Goal: Transaction & Acquisition: Obtain resource

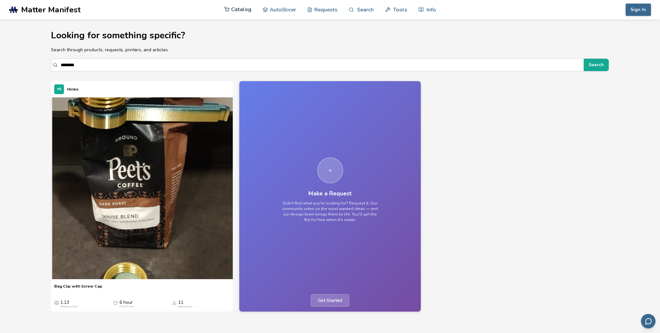
click at [250, 11] on link "Catalog" at bounding box center [237, 9] width 27 height 19
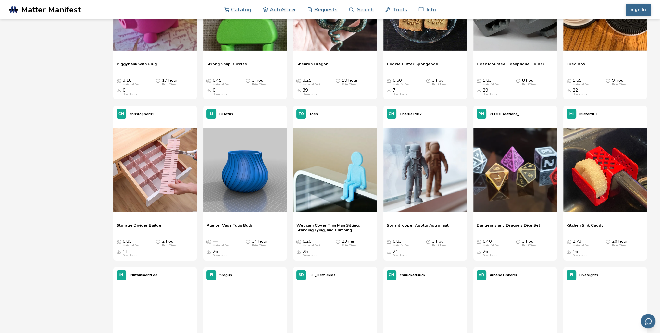
scroll to position [2924, 0]
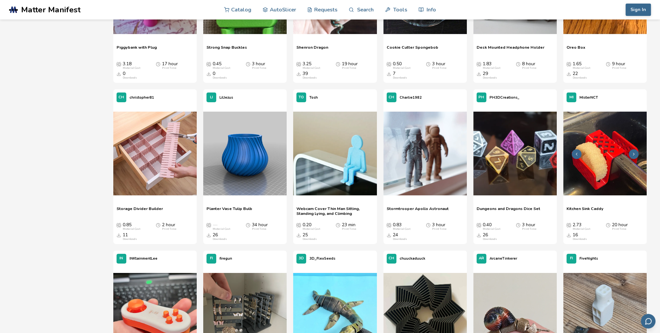
click at [633, 154] on icon at bounding box center [634, 154] width 5 height 5
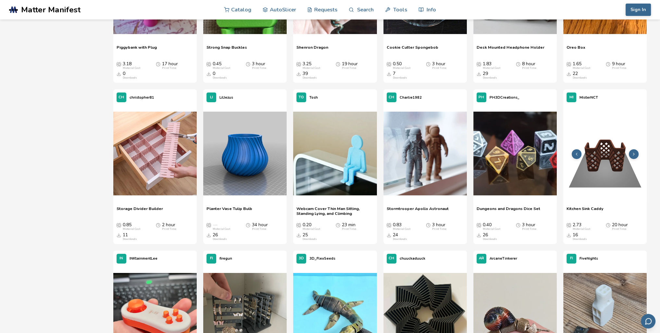
click at [638, 154] on button at bounding box center [634, 154] width 10 height 10
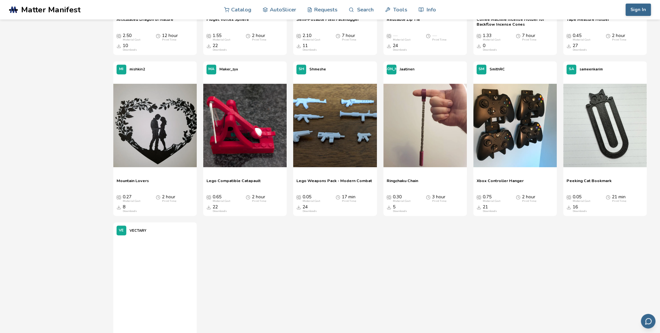
scroll to position [3801, 0]
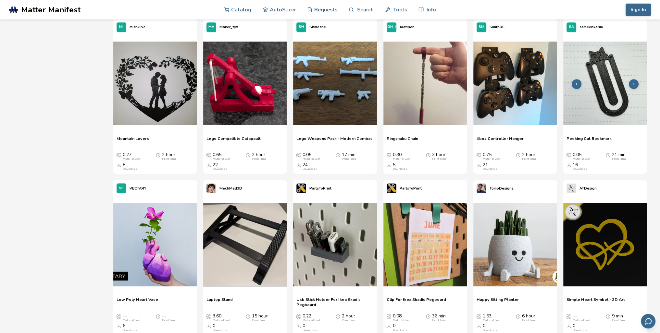
click at [637, 85] on button at bounding box center [634, 84] width 10 height 10
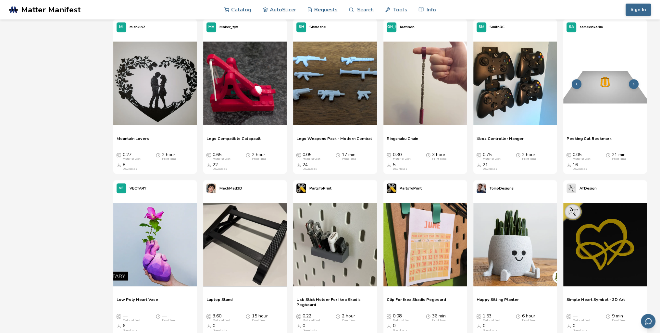
click at [636, 85] on button at bounding box center [634, 84] width 10 height 10
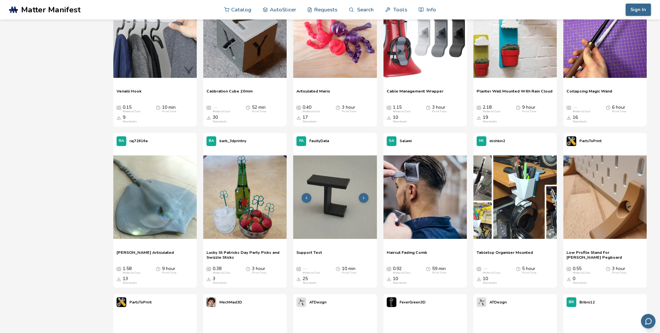
scroll to position [6172, 0]
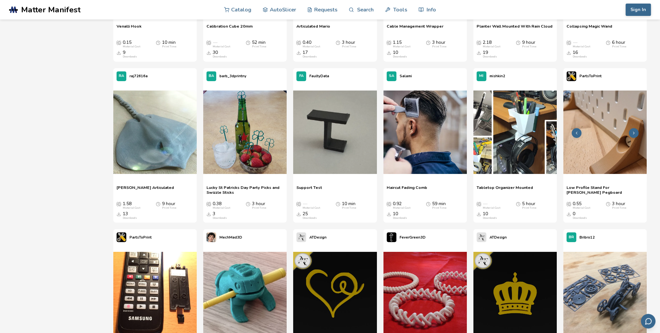
click at [635, 133] on icon at bounding box center [634, 133] width 5 height 5
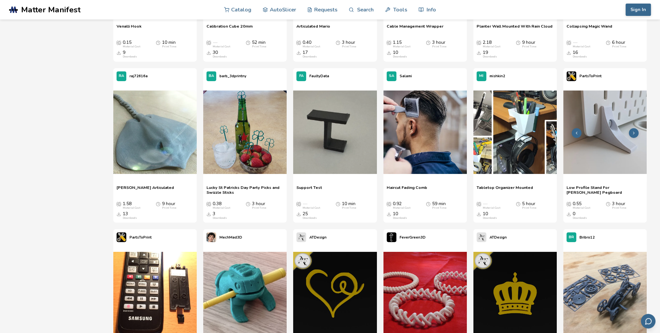
click at [635, 133] on icon at bounding box center [634, 133] width 5 height 5
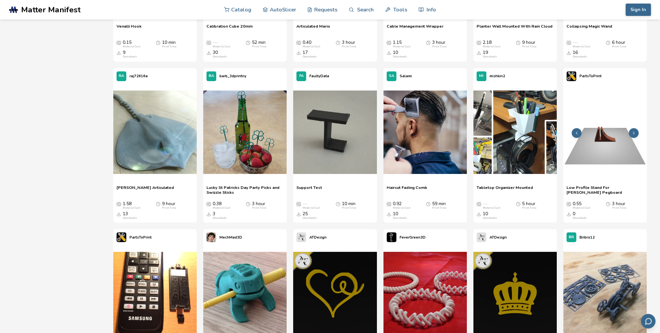
click at [635, 133] on icon at bounding box center [634, 133] width 5 height 5
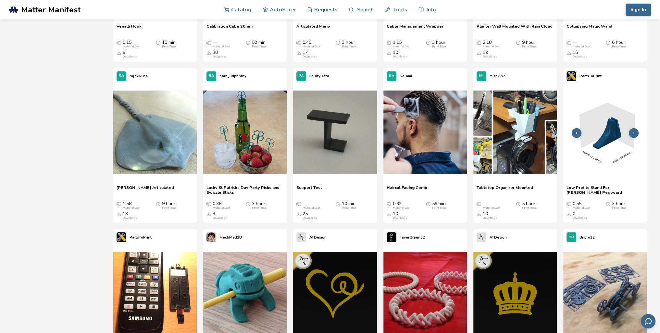
click at [635, 133] on icon at bounding box center [634, 133] width 5 height 5
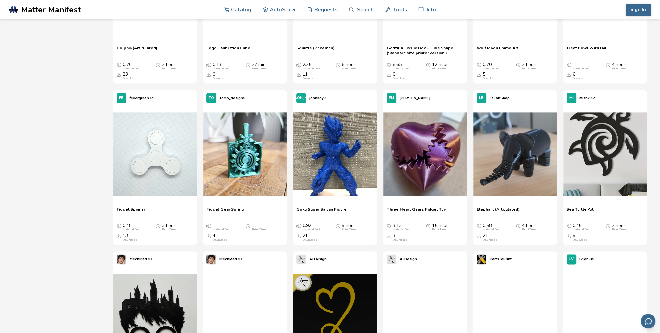
scroll to position [7894, 0]
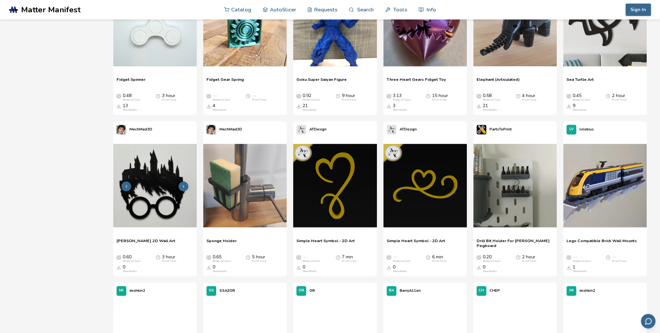
click at [184, 187] on icon at bounding box center [183, 186] width 5 height 5
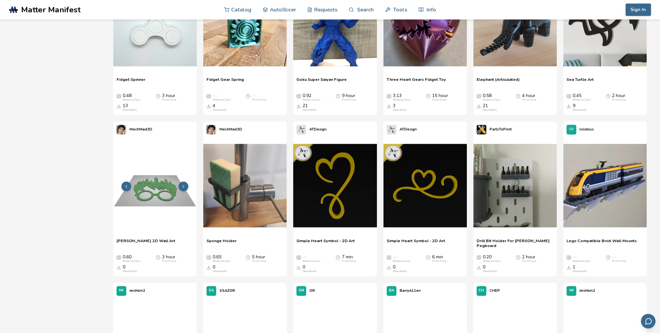
click at [184, 187] on icon at bounding box center [183, 186] width 5 height 5
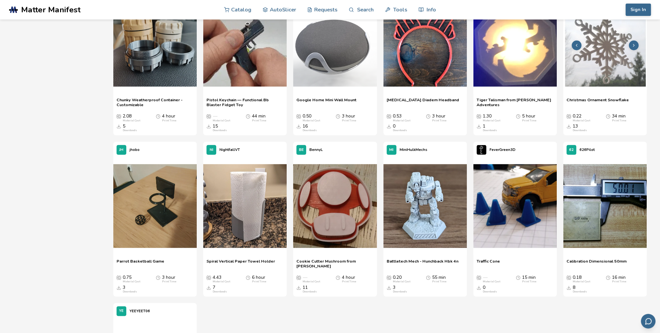
scroll to position [9129, 0]
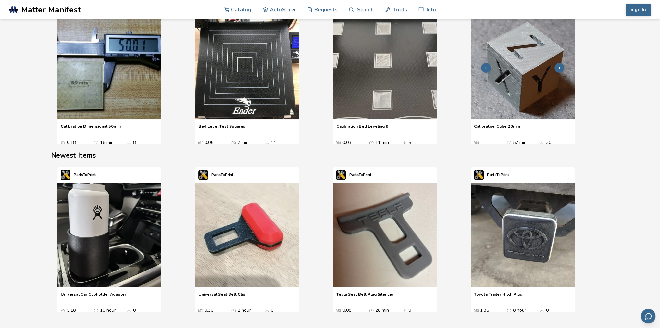
scroll to position [617, 0]
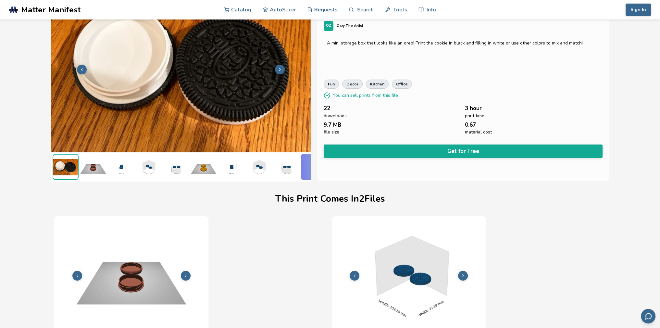
scroll to position [0, 3]
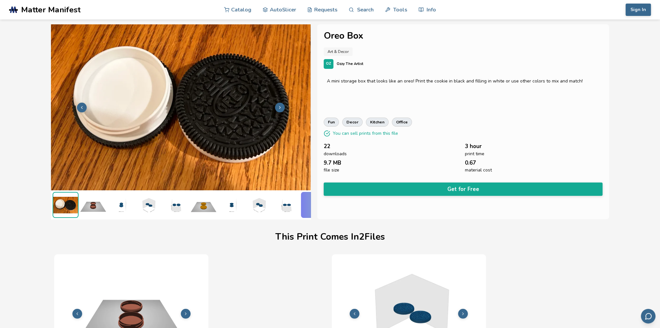
click at [98, 201] on img at bounding box center [93, 205] width 26 height 26
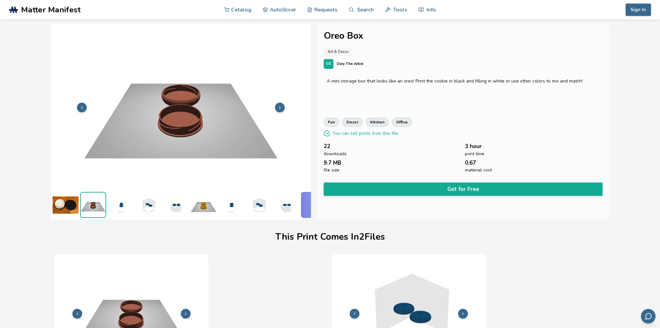
scroll to position [0, 0]
click at [122, 203] on img at bounding box center [121, 205] width 26 height 26
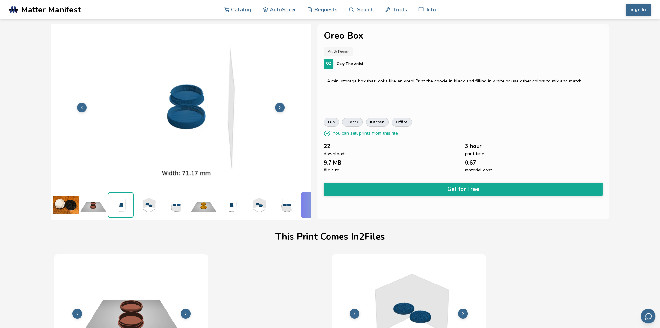
click at [143, 204] on img at bounding box center [148, 205] width 26 height 26
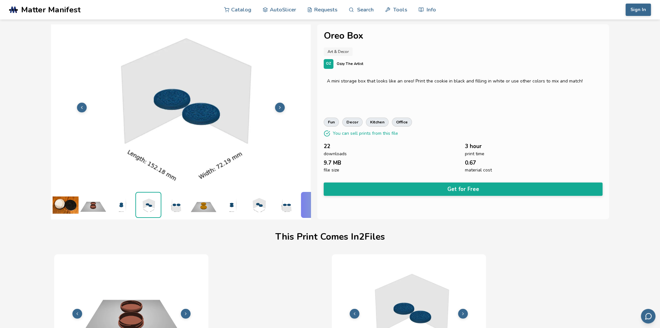
click at [170, 208] on img at bounding box center [176, 205] width 26 height 26
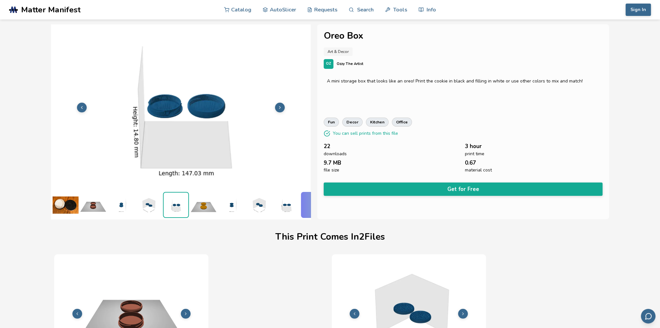
click at [204, 207] on img at bounding box center [204, 205] width 26 height 26
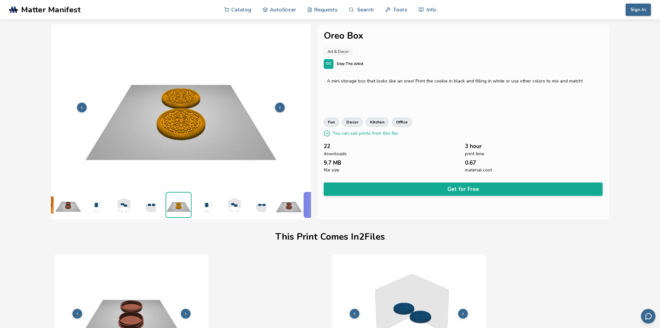
click at [208, 205] on img at bounding box center [206, 205] width 26 height 26
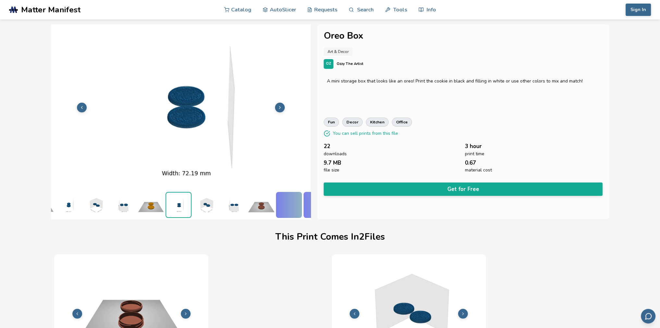
click at [219, 202] on ul at bounding box center [181, 204] width 260 height 29
click at [235, 199] on img at bounding box center [234, 205] width 26 height 26
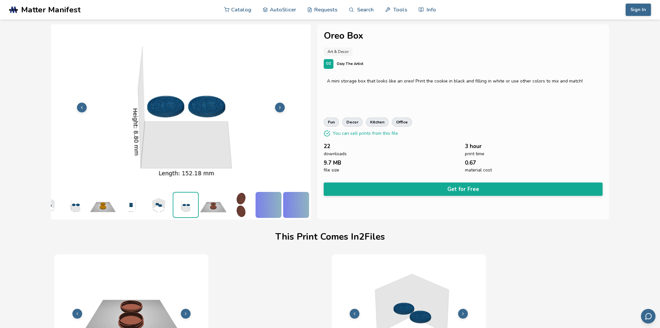
scroll to position [0, 106]
click at [228, 200] on img at bounding box center [241, 205] width 26 height 26
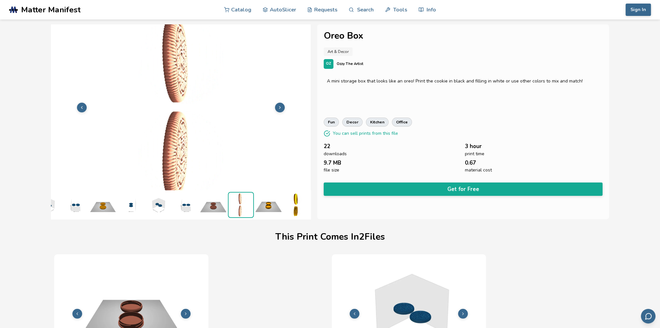
click at [243, 196] on img at bounding box center [241, 205] width 25 height 25
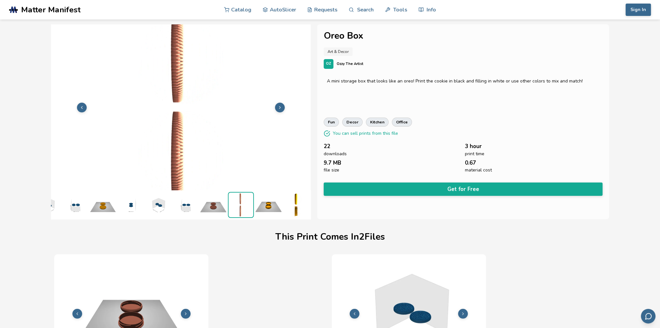
click at [264, 199] on img at bounding box center [269, 205] width 26 height 26
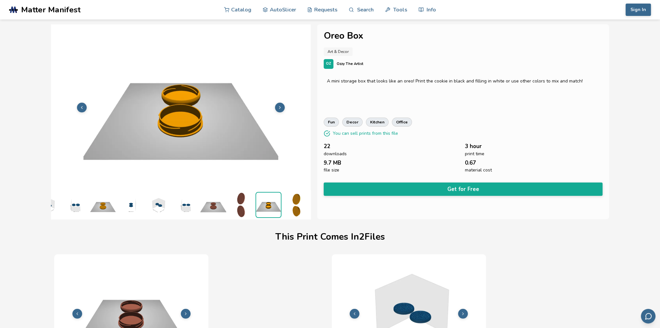
click at [283, 205] on img at bounding box center [296, 205] width 26 height 26
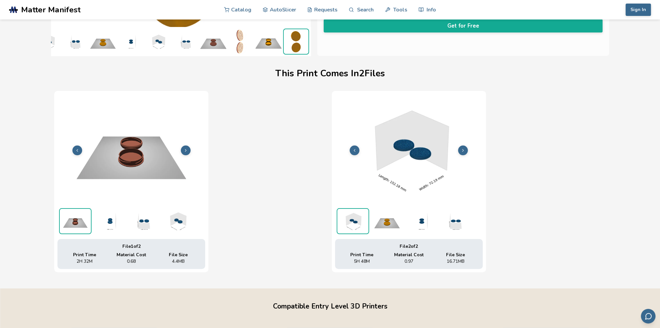
scroll to position [260, 0]
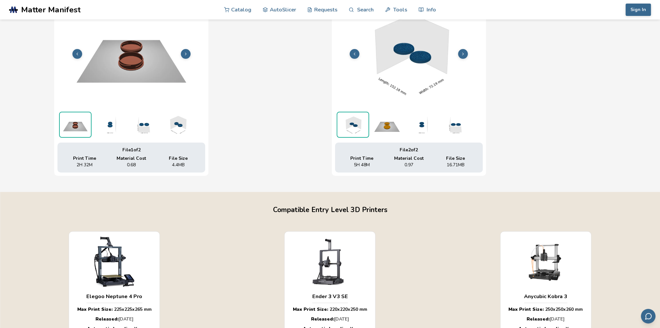
click at [464, 52] on icon at bounding box center [463, 54] width 5 height 5
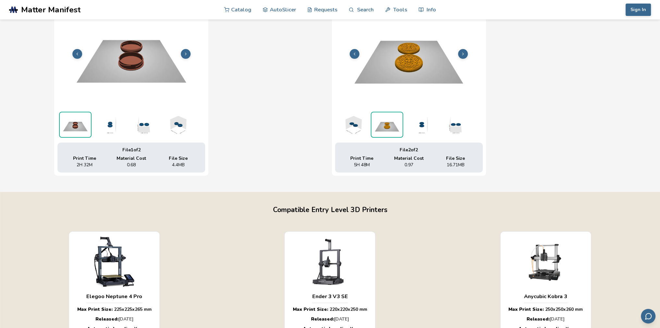
click at [464, 52] on button at bounding box center [463, 54] width 10 height 10
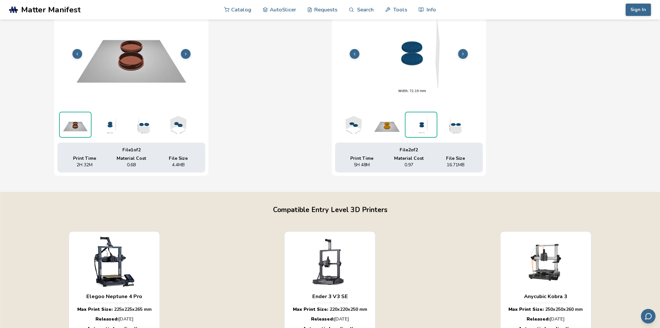
click at [464, 52] on button at bounding box center [463, 54] width 10 height 10
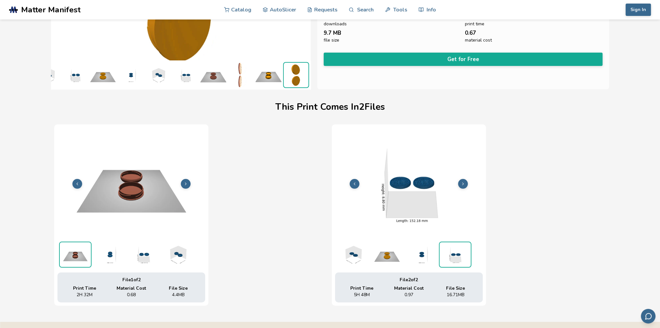
scroll to position [0, 3]
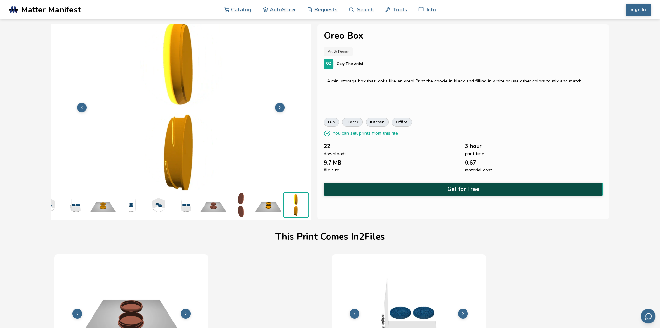
click at [492, 193] on button "Get for Free" at bounding box center [463, 189] width 279 height 13
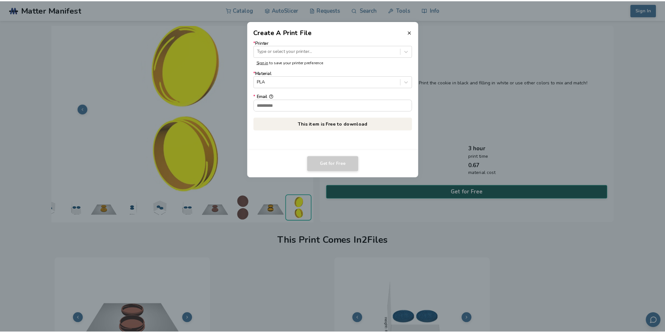
scroll to position [0, 0]
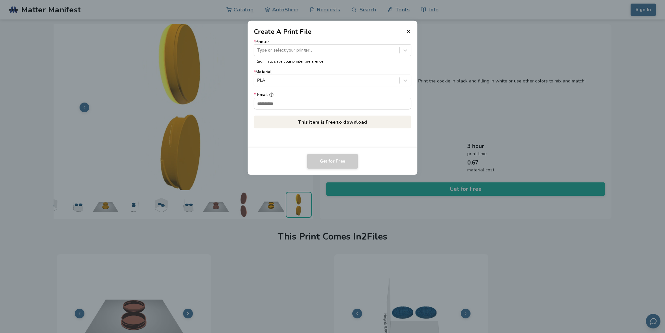
click at [321, 105] on input "* Email" at bounding box center [332, 103] width 157 height 11
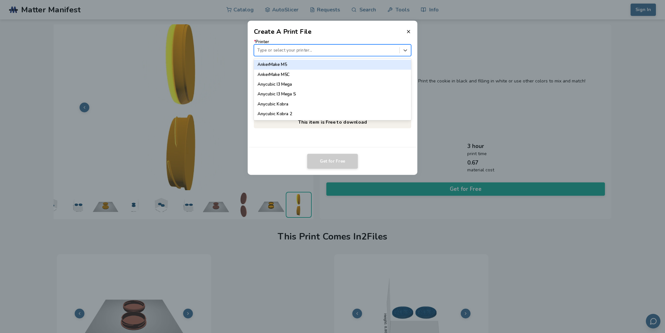
click at [317, 55] on div "Type or select your printer..." at bounding box center [333, 51] width 158 height 12
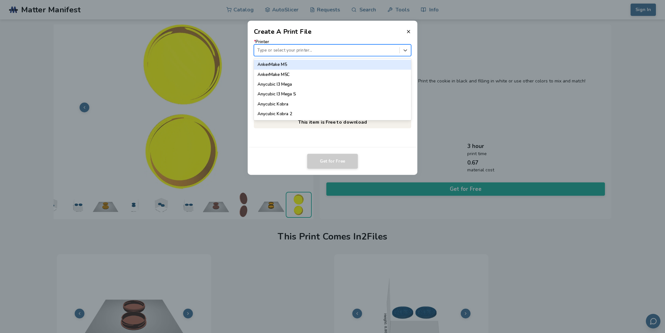
click at [312, 65] on div "AnkerMake M5" at bounding box center [333, 65] width 158 height 10
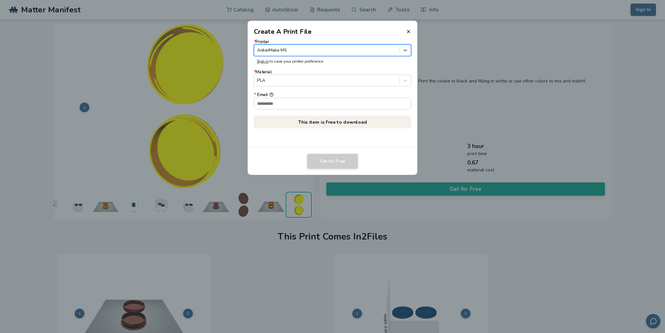
click at [299, 88] on form "* Printer option AnkerMake M5, selected. AnkerMake M5 Sign in to save your prin…" at bounding box center [333, 74] width 158 height 70
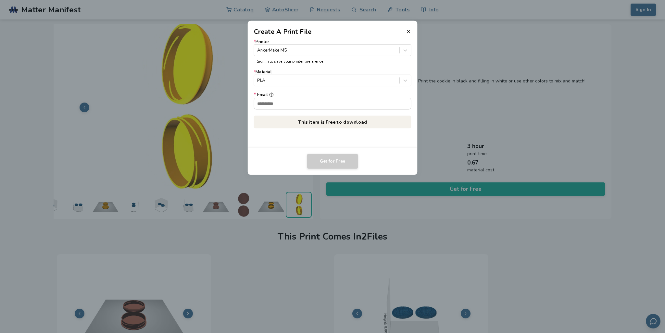
click at [290, 99] on input "* Email" at bounding box center [332, 103] width 157 height 11
type input "**********"
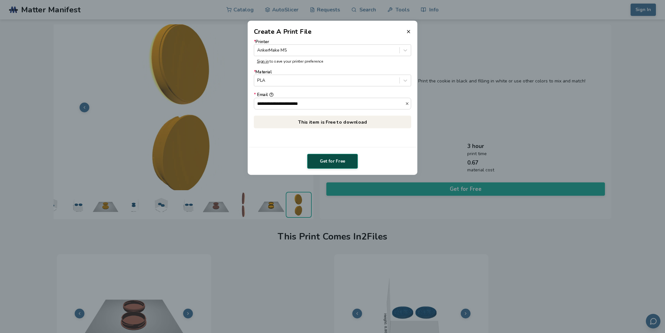
click at [336, 163] on button "Get for Free" at bounding box center [332, 161] width 51 height 15
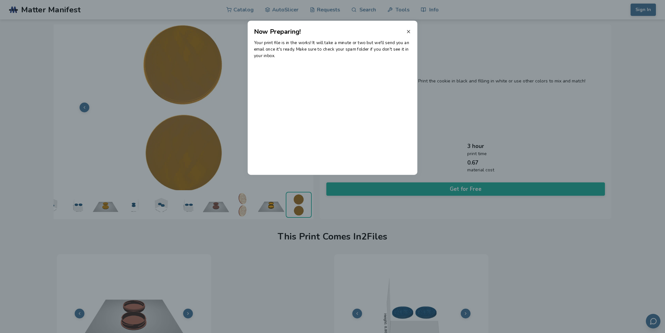
click at [410, 30] on icon at bounding box center [408, 31] width 5 height 5
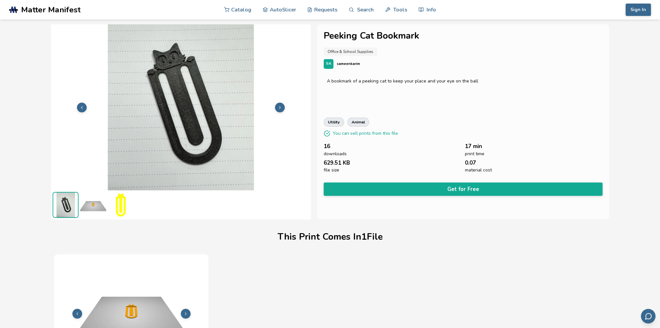
click at [281, 105] on icon at bounding box center [280, 107] width 5 height 5
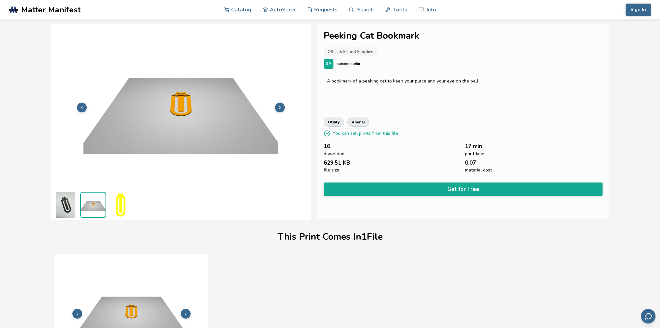
click at [281, 105] on icon at bounding box center [280, 107] width 5 height 5
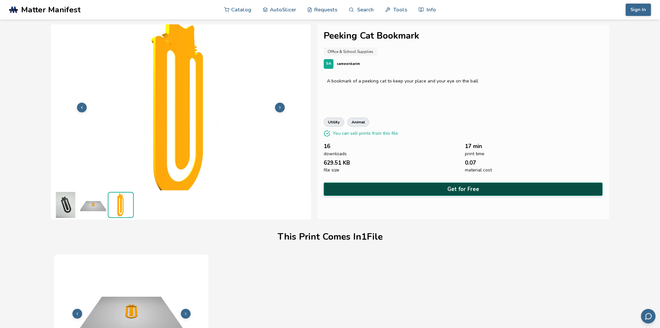
click at [465, 187] on button "Get for Free" at bounding box center [463, 189] width 279 height 13
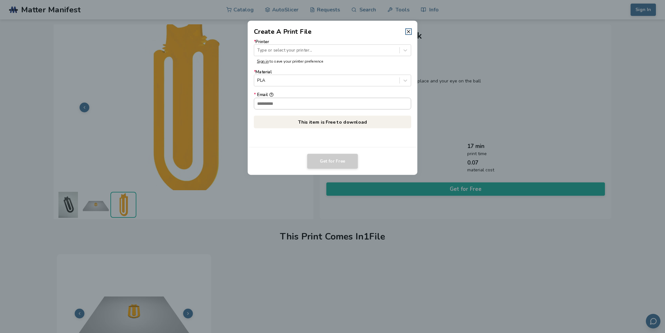
click at [282, 102] on input "* Email" at bounding box center [332, 103] width 157 height 11
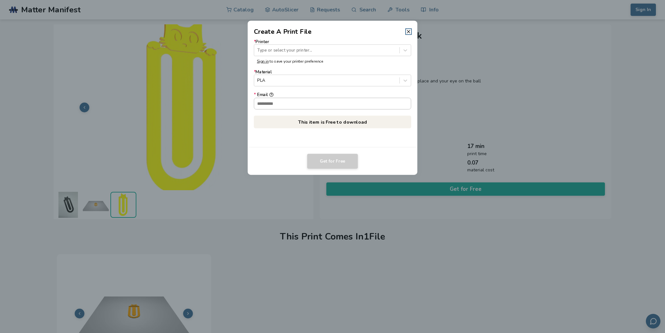
type input "**********"
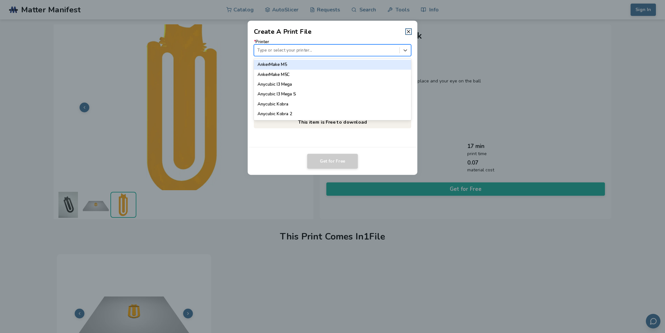
click at [292, 54] on div "Type or select your printer..." at bounding box center [326, 50] width 145 height 9
click at [289, 65] on div "AnkerMake M5" at bounding box center [333, 65] width 158 height 10
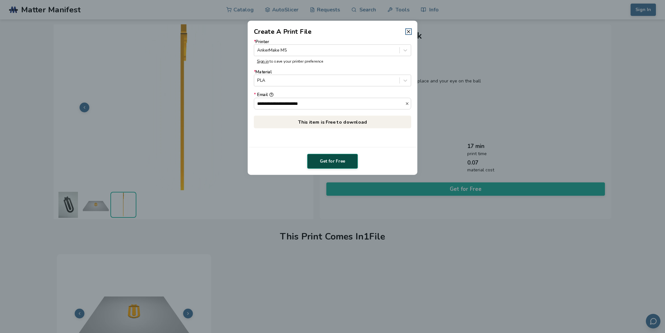
click at [334, 164] on button "Get for Free" at bounding box center [332, 161] width 51 height 15
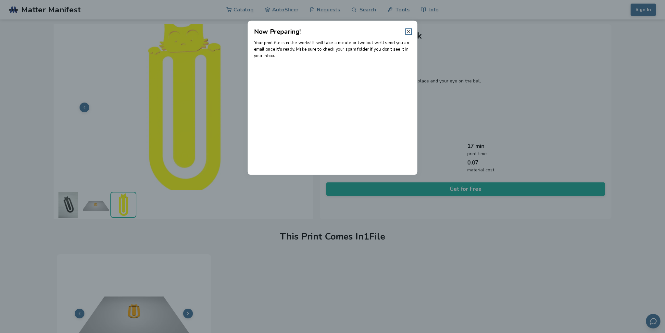
click at [407, 33] on icon at bounding box center [408, 31] width 5 height 5
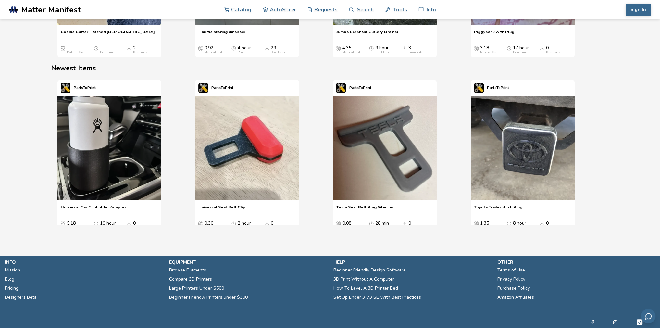
scroll to position [914, 0]
